Goal: Communication & Community: Answer question/provide support

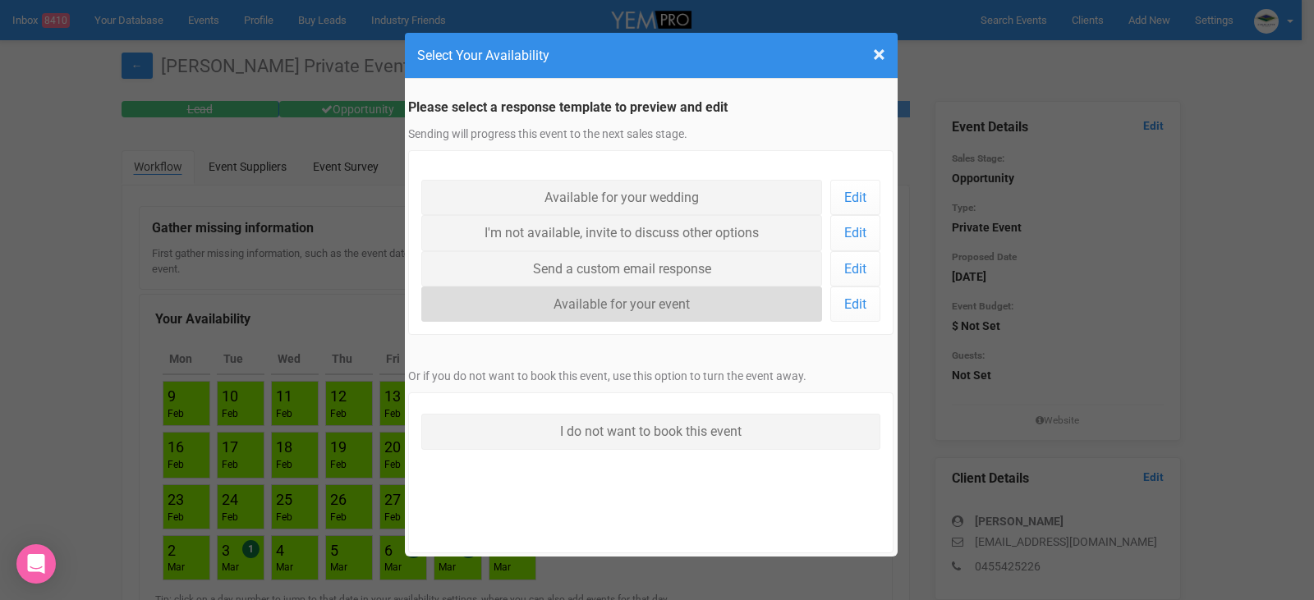
click at [671, 309] on link "Available for your event" at bounding box center [622, 304] width 402 height 35
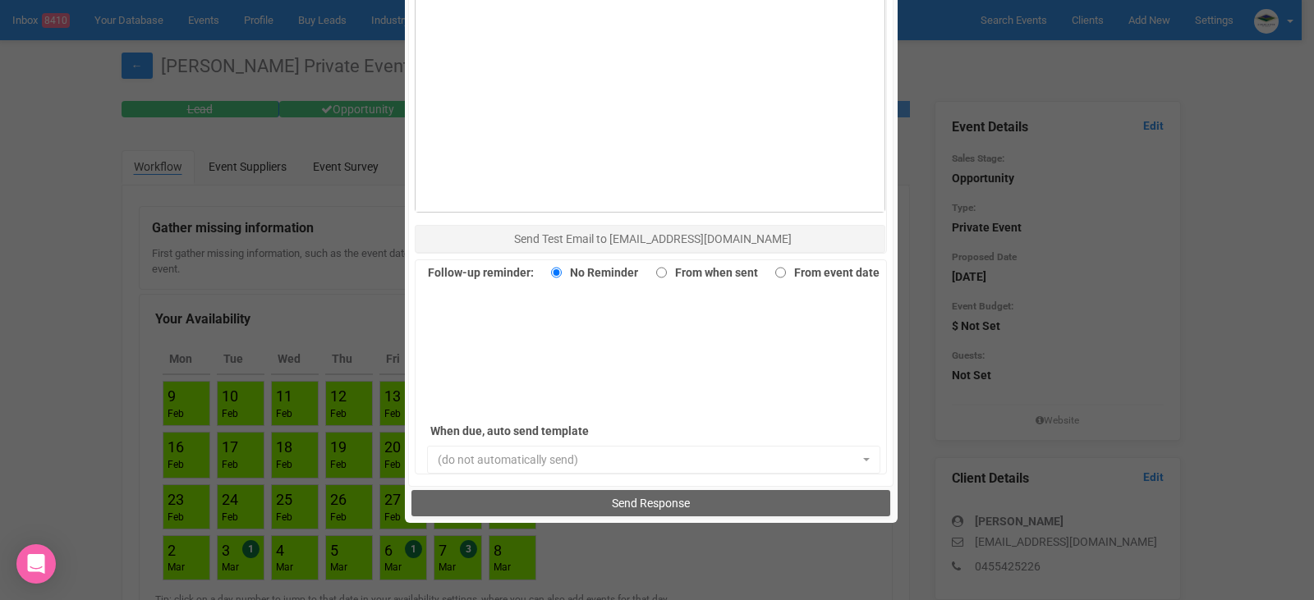
scroll to position [1129, 0]
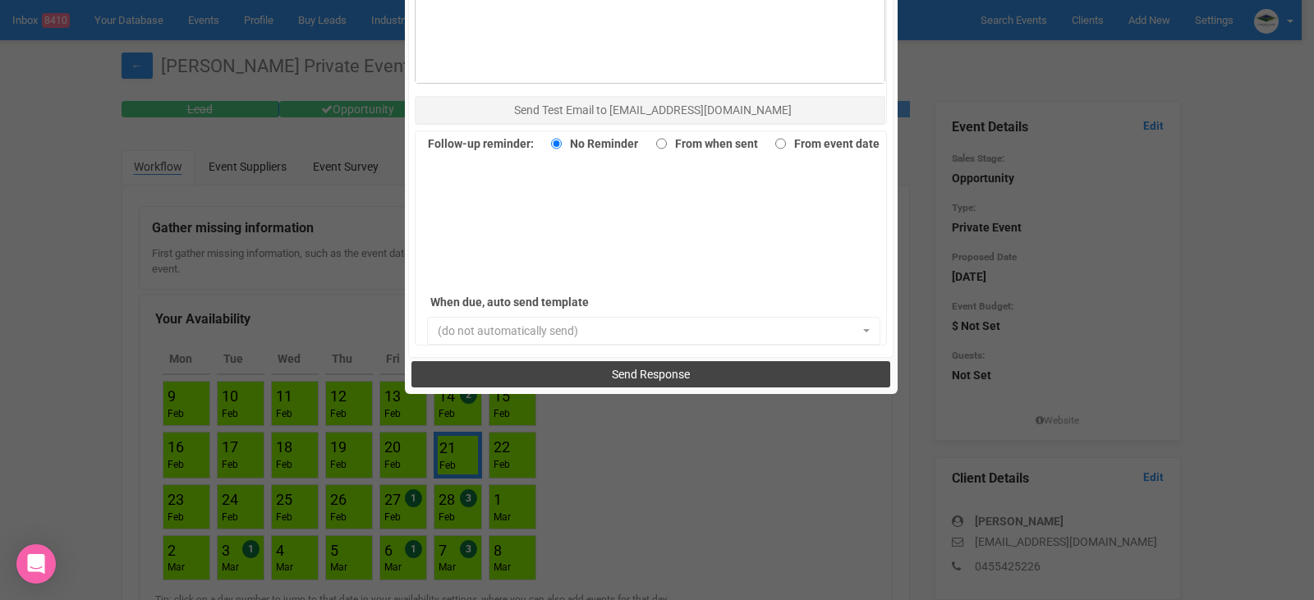
click at [674, 376] on span "Send Response" at bounding box center [651, 374] width 78 height 13
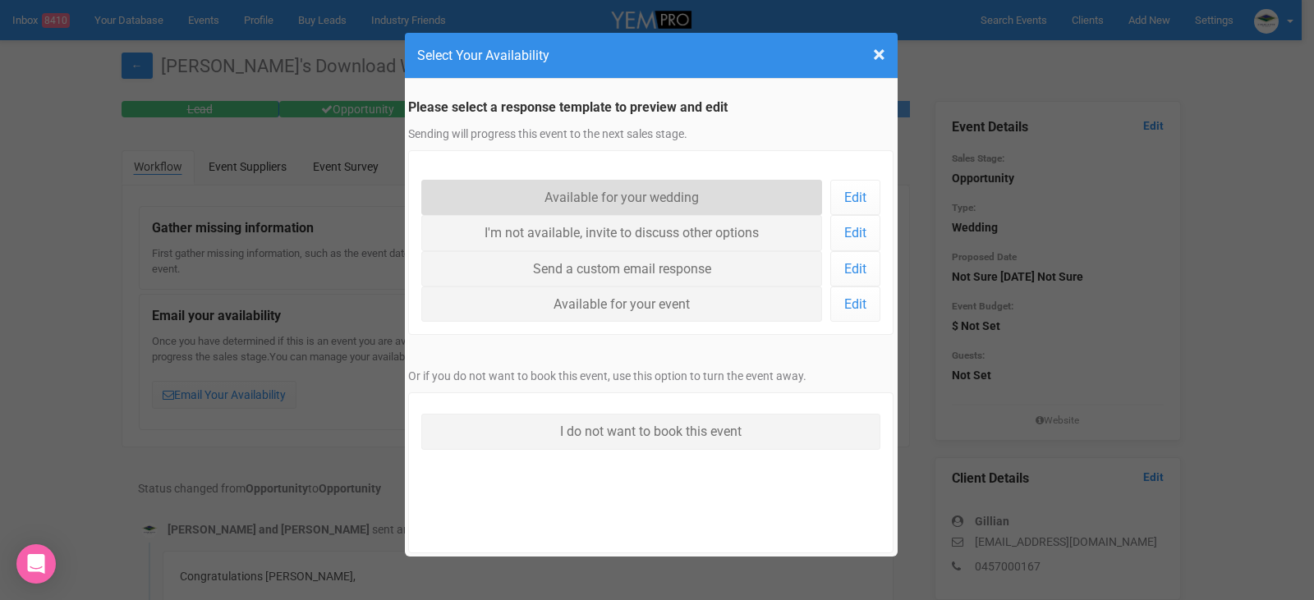
click at [639, 186] on link "Available for your wedding" at bounding box center [622, 197] width 402 height 35
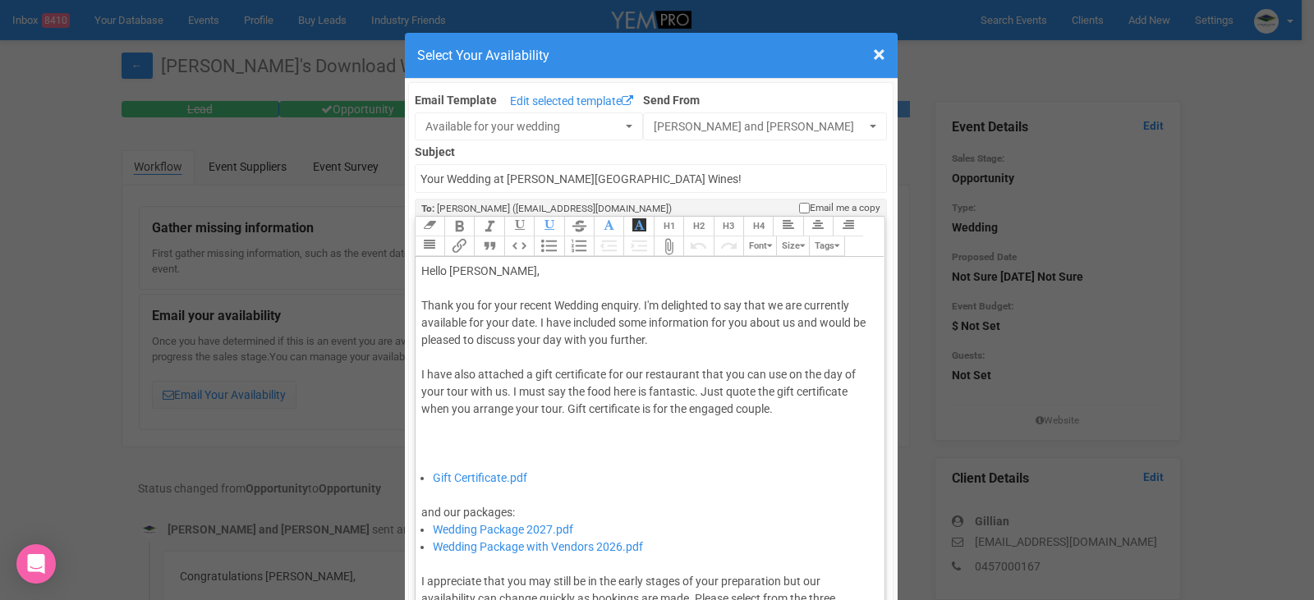
drag, startPoint x: 529, startPoint y: 325, endPoint x: 737, endPoint y: 379, distance: 214.5
click at [530, 325] on div "Thank you for your recent Wedding enquiry. I'm delighted to say that we are cur…" at bounding box center [647, 383] width 453 height 172
click at [531, 315] on div "Thank you for your recent Wedding enquiry. I'm delighted to say that we are cur…" at bounding box center [647, 383] width 453 height 172
click at [535, 323] on div "Thank you for your recent Wedding enquiry. I'm delighted to say that we are cur…" at bounding box center [647, 383] width 453 height 172
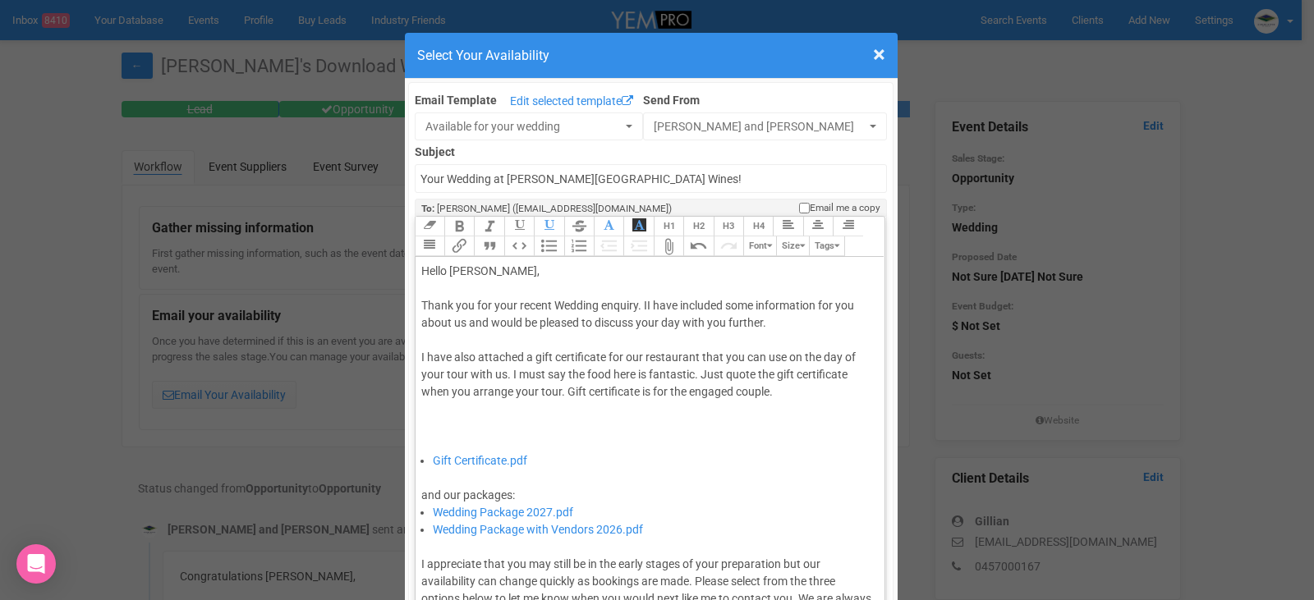
type trix-editor "<div>Hello Gillian,&nbsp;</div><div><br></div><div>Thank you for your recent We…"
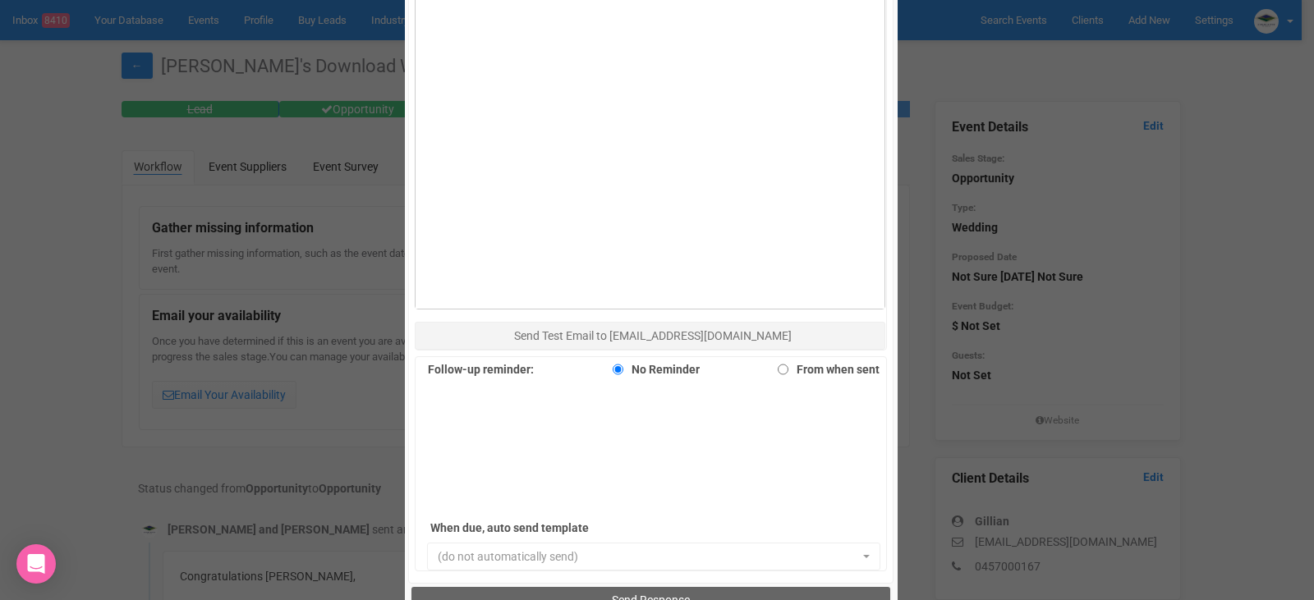
scroll to position [1129, 0]
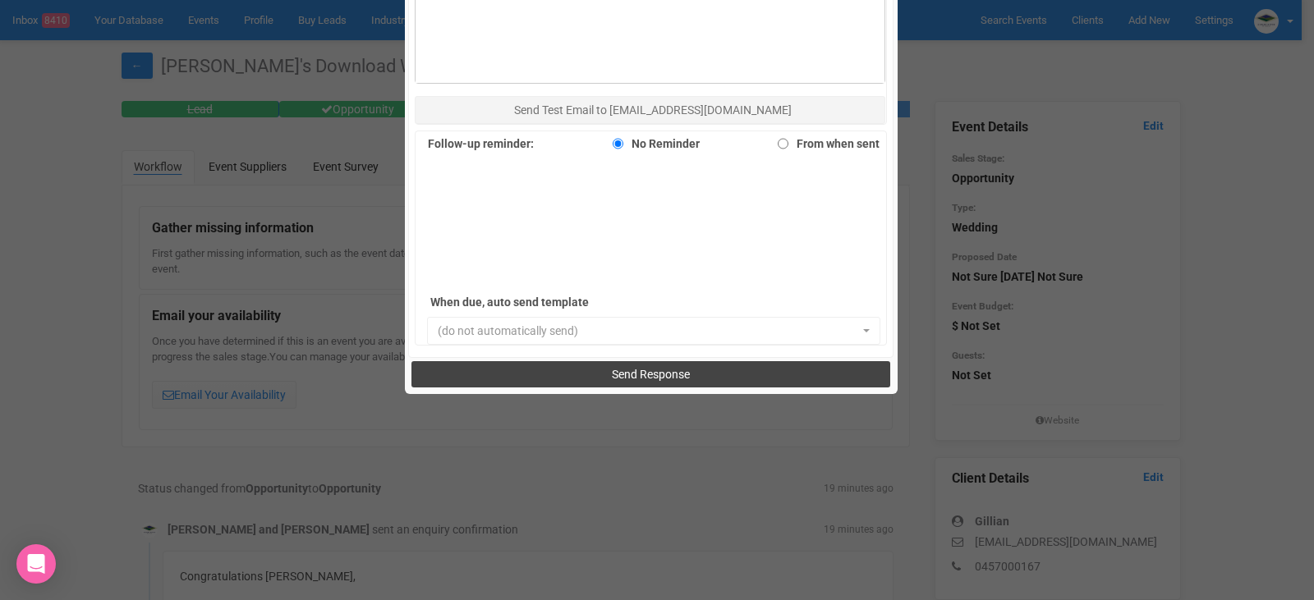
click at [631, 361] on button "Send Response" at bounding box center [650, 374] width 479 height 26
click at [631, 371] on span "Send Response" at bounding box center [651, 374] width 78 height 13
